Goal: Transaction & Acquisition: Purchase product/service

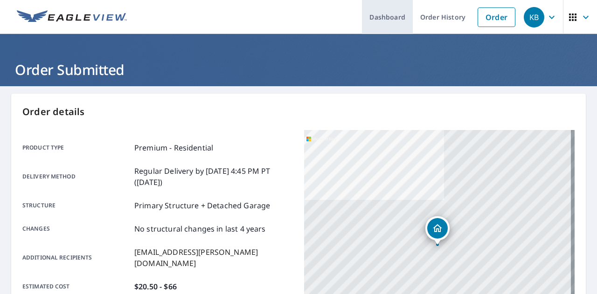
click at [379, 21] on link "Dashboard" at bounding box center [387, 17] width 51 height 34
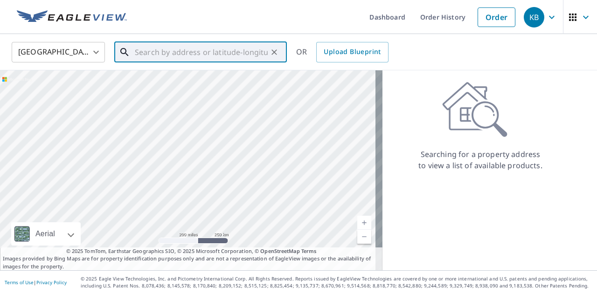
click at [208, 53] on input "text" at bounding box center [201, 52] width 133 height 26
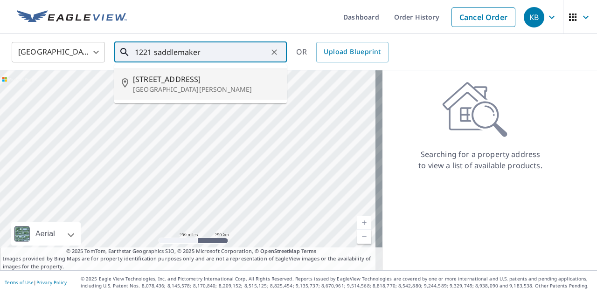
click at [186, 76] on span "[STREET_ADDRESS]" at bounding box center [206, 79] width 146 height 11
type input "[STREET_ADDRESS][PERSON_NAME]"
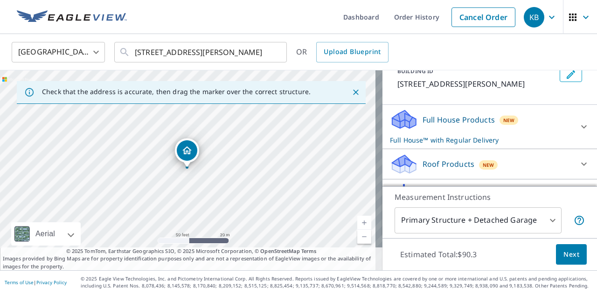
scroll to position [62, 0]
click at [578, 132] on icon at bounding box center [583, 126] width 11 height 11
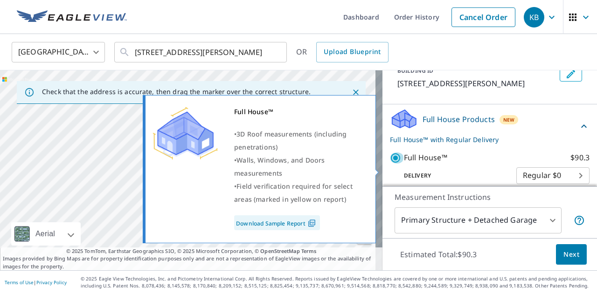
click at [391, 164] on input "Full House™ $90.3" at bounding box center [397, 157] width 14 height 11
checkbox input "false"
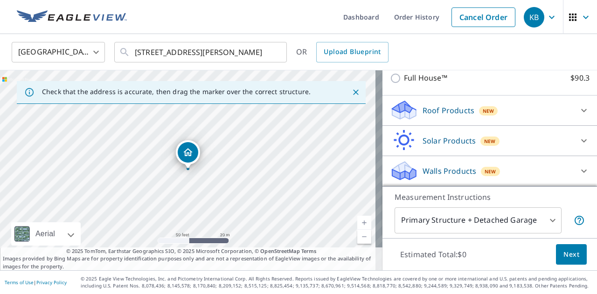
scroll to position [134, 0]
click at [550, 121] on div "Roof Products New" at bounding box center [481, 110] width 183 height 22
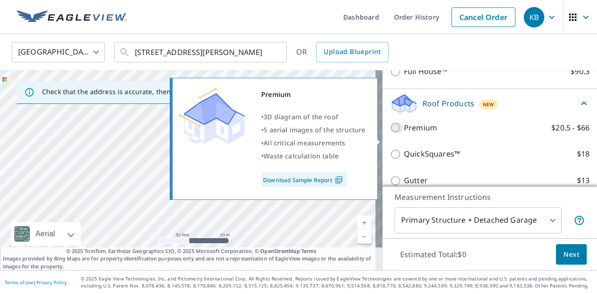
click at [390, 133] on input "Premium $20.5 - $66" at bounding box center [397, 127] width 14 height 11
checkbox input "true"
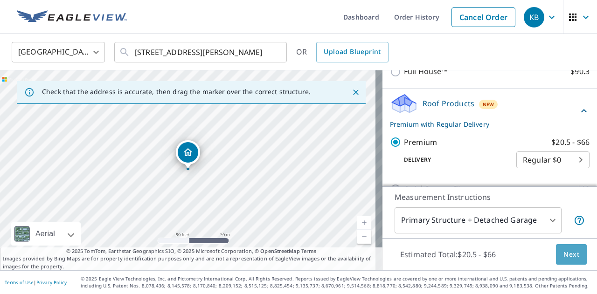
click at [563, 255] on span "Next" at bounding box center [571, 255] width 16 height 12
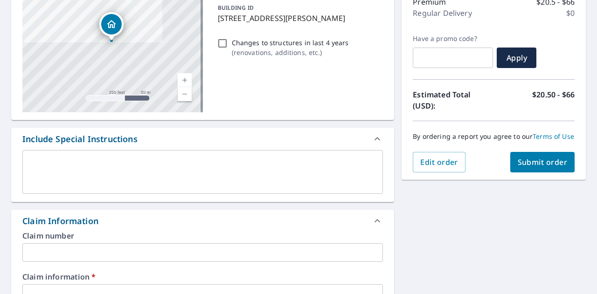
scroll to position [269, 0]
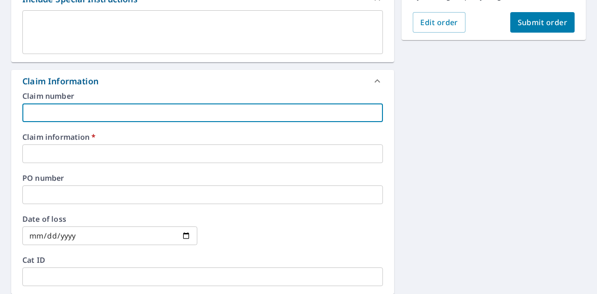
click at [186, 114] on input "text" at bounding box center [202, 112] width 360 height 19
type input "6"
checkbox input "true"
type input "69"
checkbox input "true"
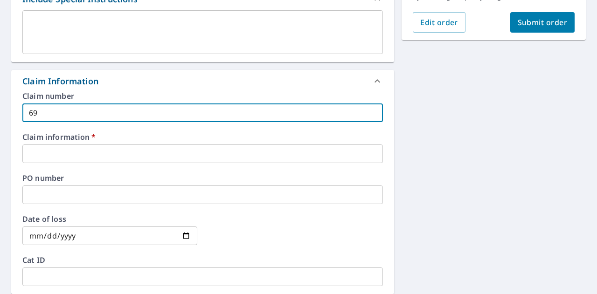
type input "694"
checkbox input "true"
type input "6949"
checkbox input "true"
type input "69496"
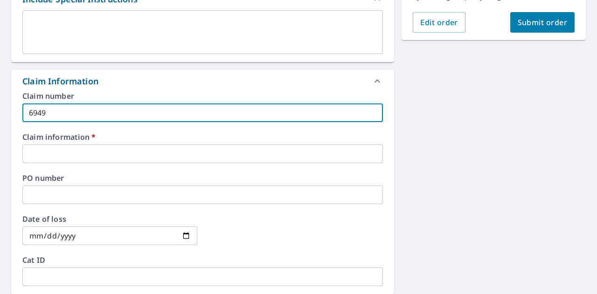
checkbox input "true"
type input "694964"
checkbox input "true"
type input "694964"
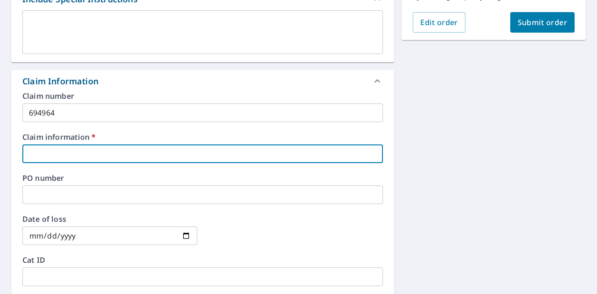
click at [97, 148] on input "text" at bounding box center [202, 154] width 360 height 19
type input "T"
checkbox input "true"
type input "Tw"
checkbox input "true"
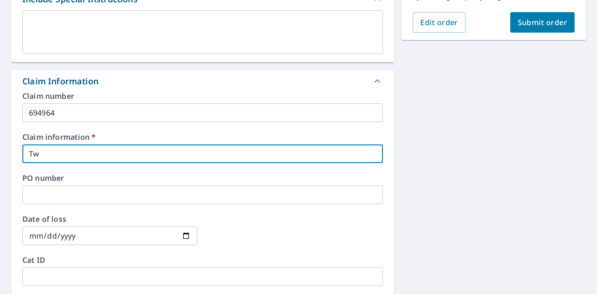
type input "Two"
checkbox input "true"
type input "Two"
checkbox input "true"
type input "Two M"
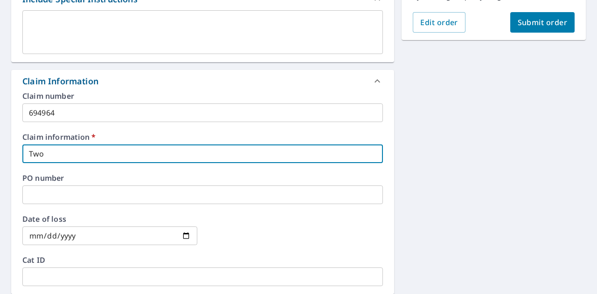
checkbox input "true"
type input "Two Me"
checkbox input "true"
type input "Two Men"
checkbox input "true"
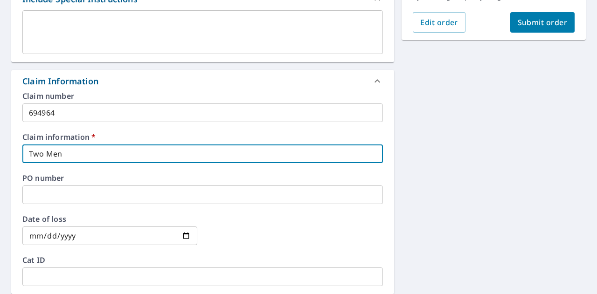
type input "Two Men"
checkbox input "true"
type input "Two Men a"
checkbox input "true"
type input "Two Men an"
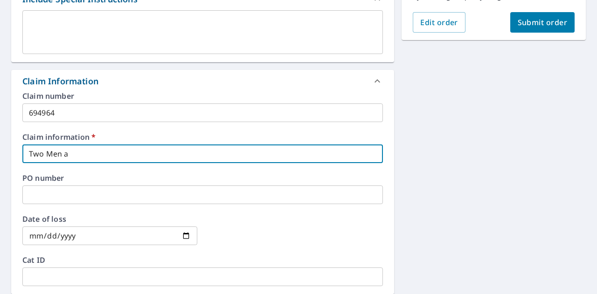
checkbox input "true"
type input "Two Men and"
checkbox input "true"
type input "Two Men and"
checkbox input "true"
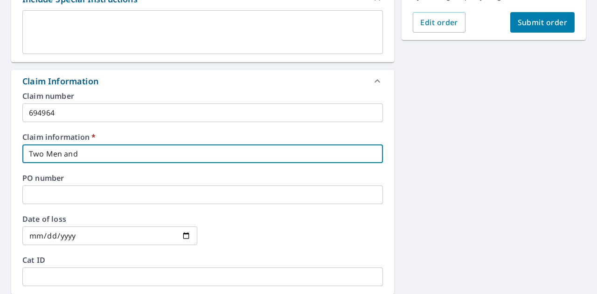
type input "Two Men and a"
checkbox input "true"
type input "Two Men and a"
checkbox input "true"
type input "Two Men and a L"
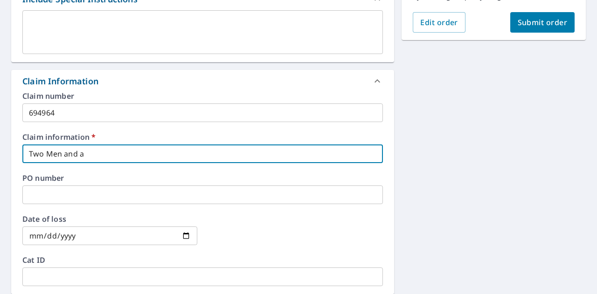
checkbox input "true"
type input "Two Men and a La"
checkbox input "true"
type input "Two Men and a Lad"
checkbox input "true"
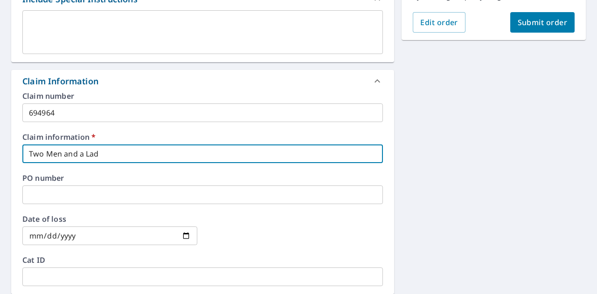
type input "Two Men and a [PERSON_NAME]"
checkbox input "true"
type input "Two Men and a Ladde"
checkbox input "true"
type input "Two Men and a Ladder"
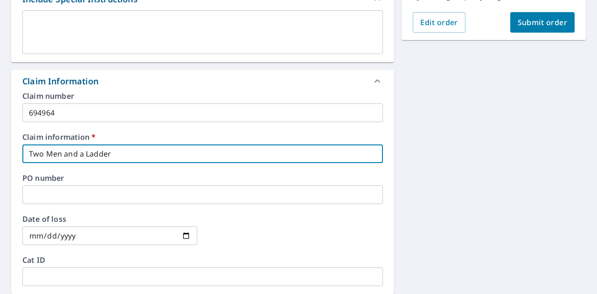
checkbox input "true"
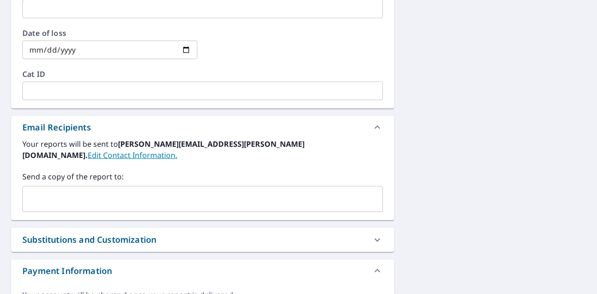
scroll to position [498, 0]
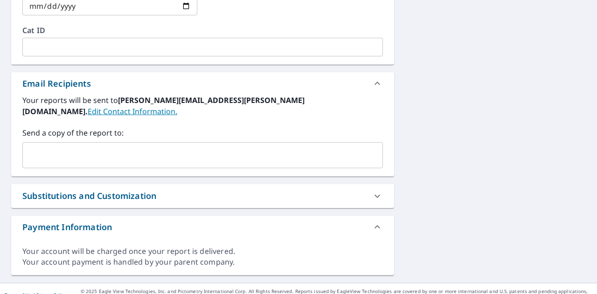
type input "Two Men and a Ladder"
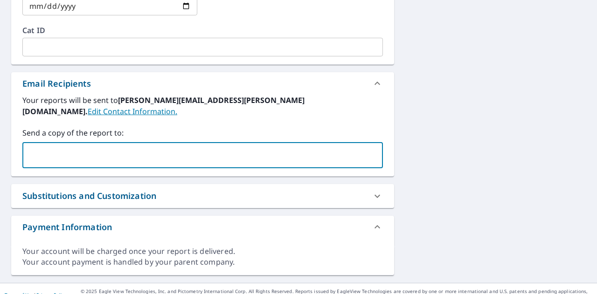
click at [142, 148] on input "text" at bounding box center [196, 155] width 338 height 18
type input "grant.[PERSON_NAME]@"
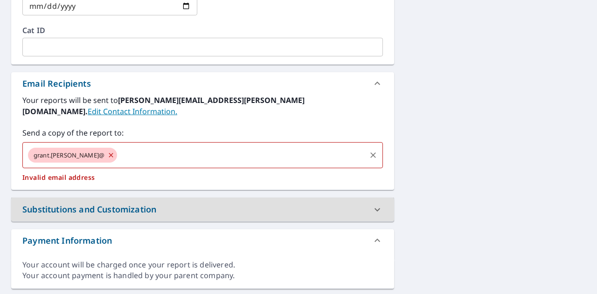
click at [109, 153] on icon at bounding box center [111, 155] width 4 height 4
checkbox input "true"
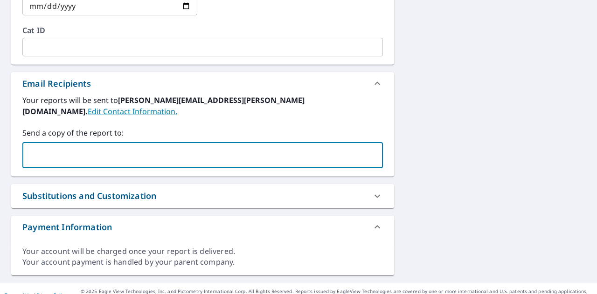
click at [80, 146] on input "text" at bounding box center [196, 155] width 338 height 18
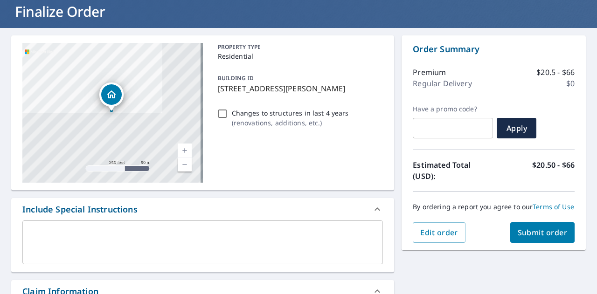
scroll to position [58, 0]
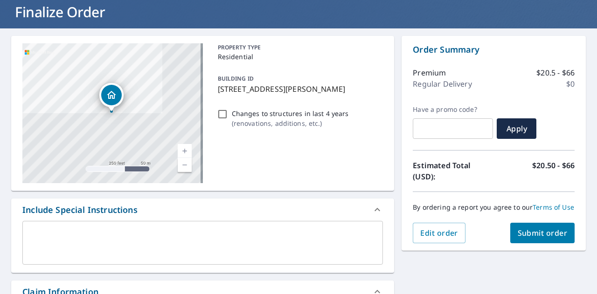
type input "[EMAIL_ADDRESS][PERSON_NAME][DOMAIN_NAME]"
click at [524, 237] on span "Submit order" at bounding box center [542, 233] width 50 height 10
checkbox input "true"
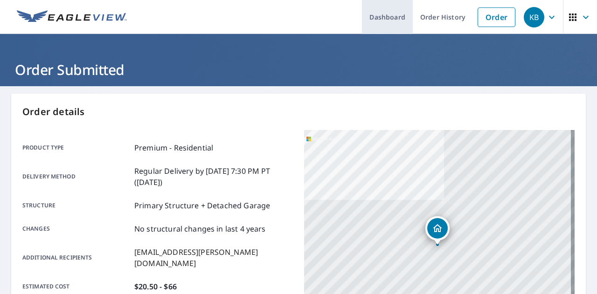
click at [389, 20] on link "Dashboard" at bounding box center [387, 17] width 51 height 34
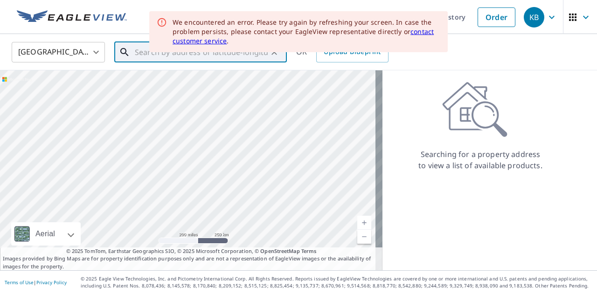
click at [141, 51] on input "text" at bounding box center [201, 52] width 133 height 26
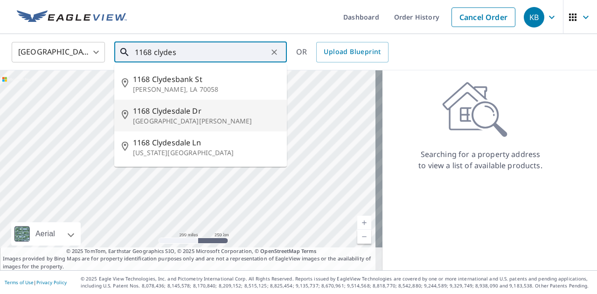
click at [166, 114] on span "1168 Clydesdale Dr" at bounding box center [206, 110] width 146 height 11
type input "[STREET_ADDRESS][PERSON_NAME]"
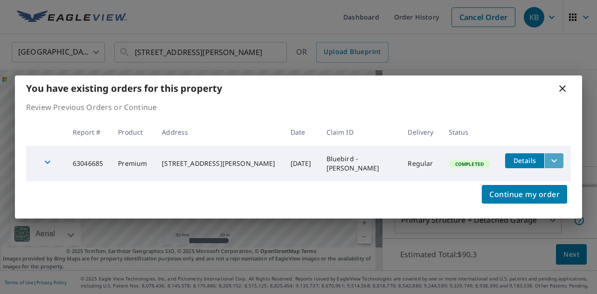
click at [548, 161] on icon "filesDropdownBtn-63046685" at bounding box center [553, 160] width 11 height 11
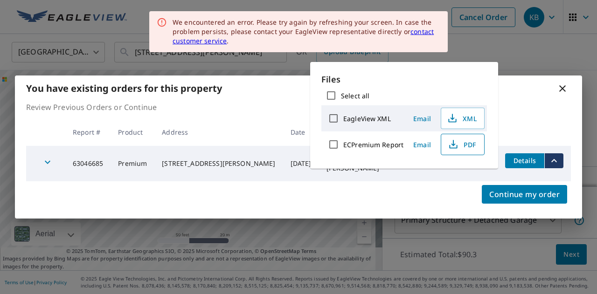
click at [470, 145] on span "PDF" at bounding box center [462, 144] width 30 height 11
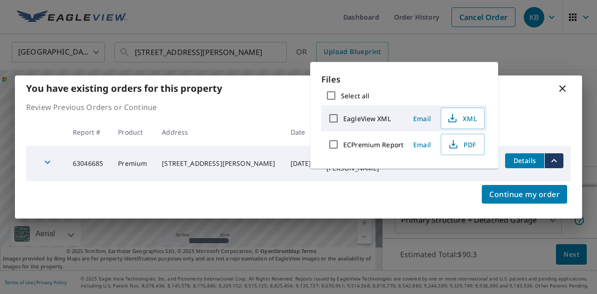
click at [513, 89] on div "You have existing orders for this property" at bounding box center [298, 89] width 567 height 26
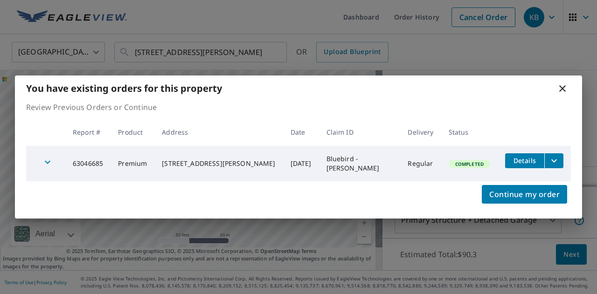
click at [564, 88] on icon at bounding box center [562, 88] width 11 height 11
